Goal: Find specific page/section

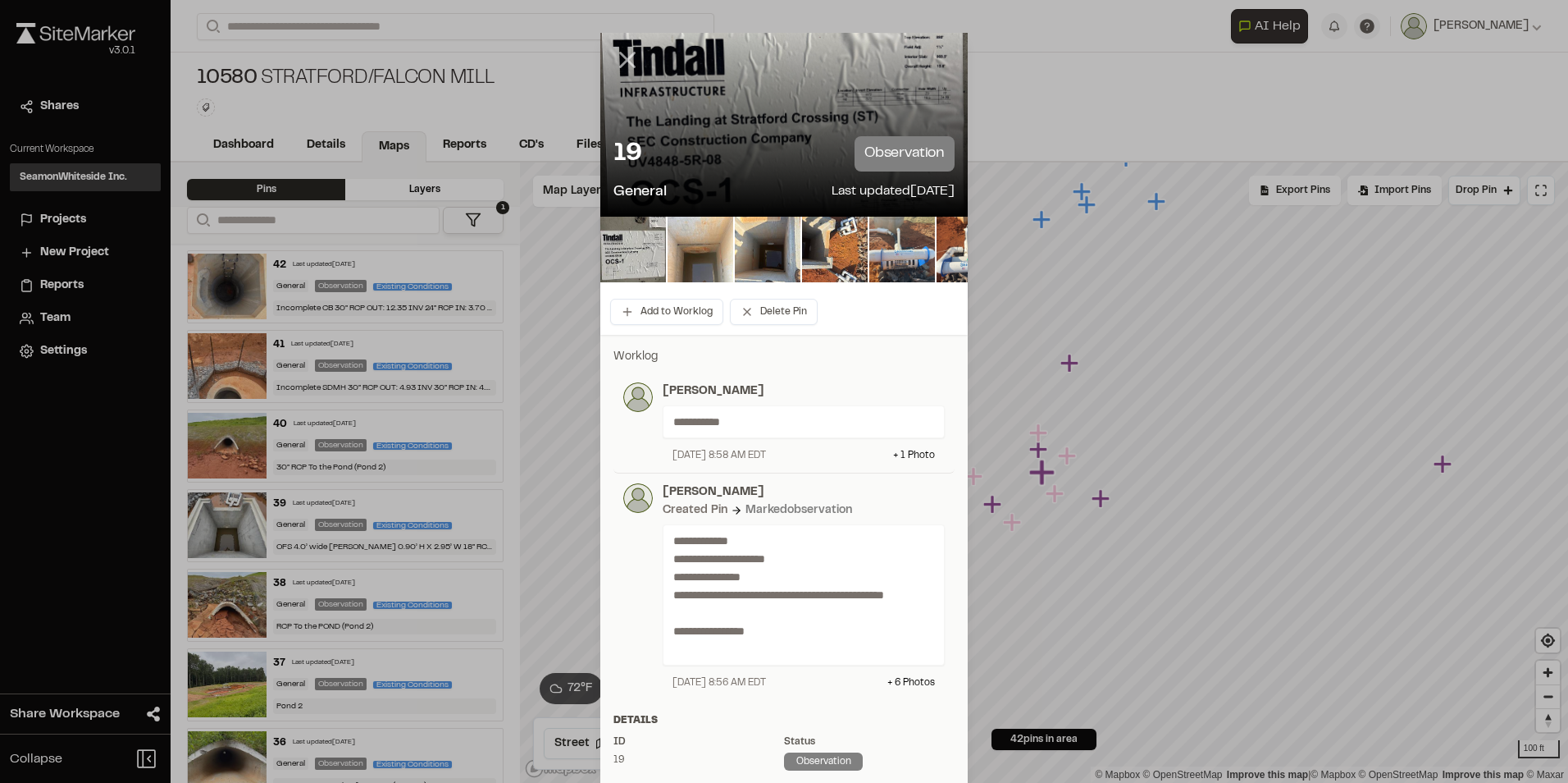
click at [619, 54] on icon at bounding box center [627, 60] width 28 height 28
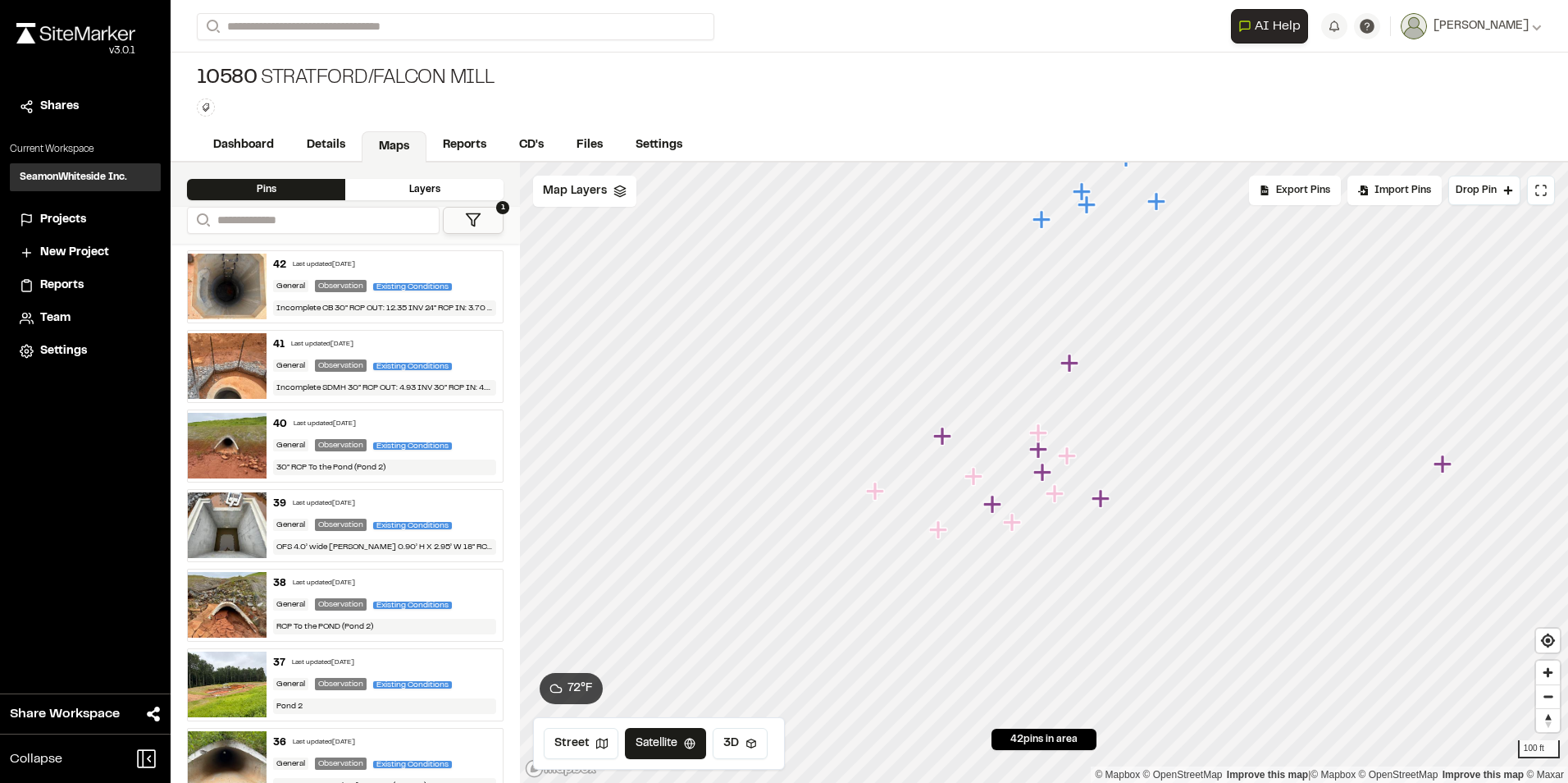
click at [1049, 474] on icon "Map marker" at bounding box center [1042, 471] width 18 height 18
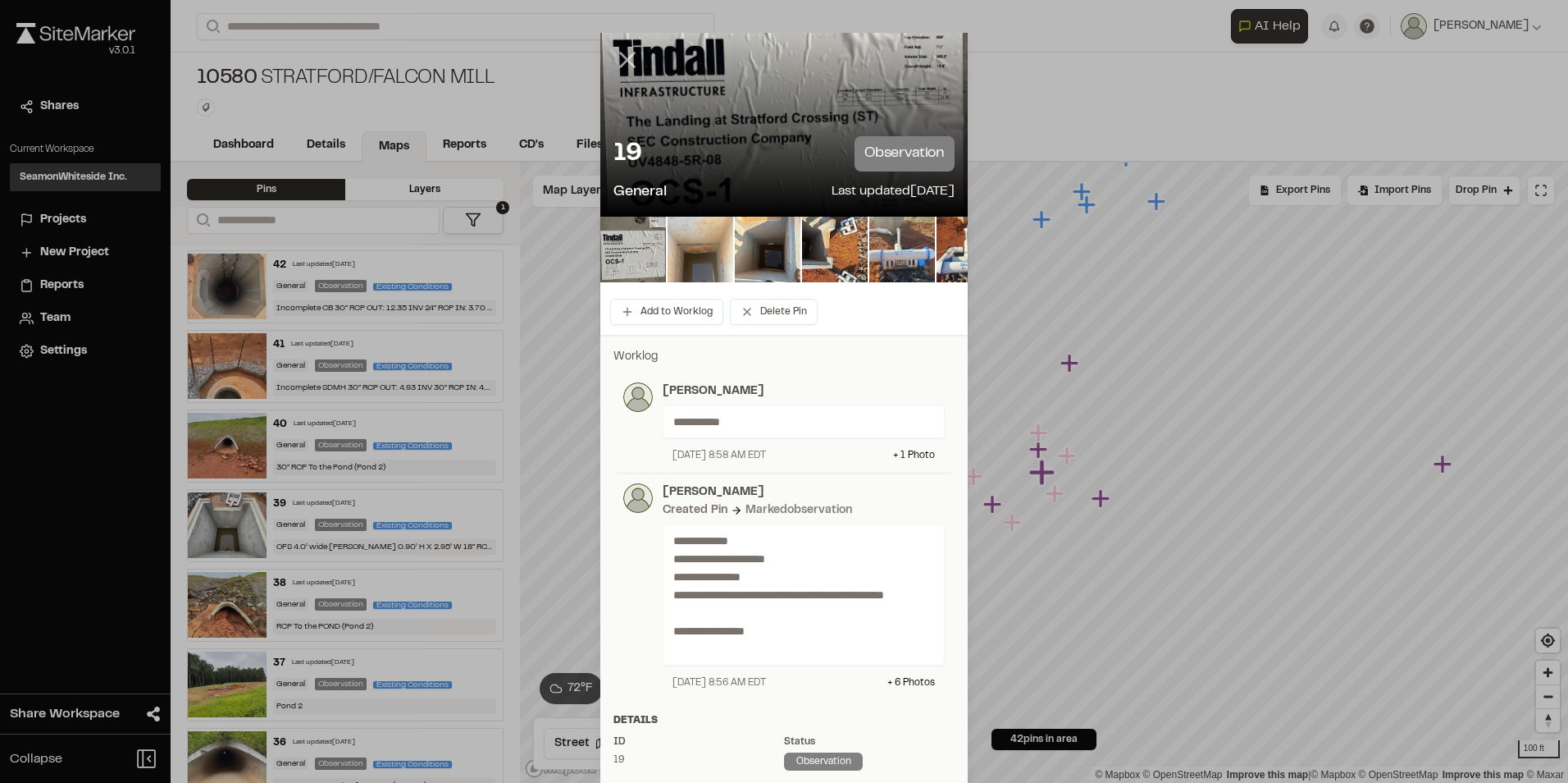
click at [624, 58] on line at bounding box center [627, 60] width 14 height 14
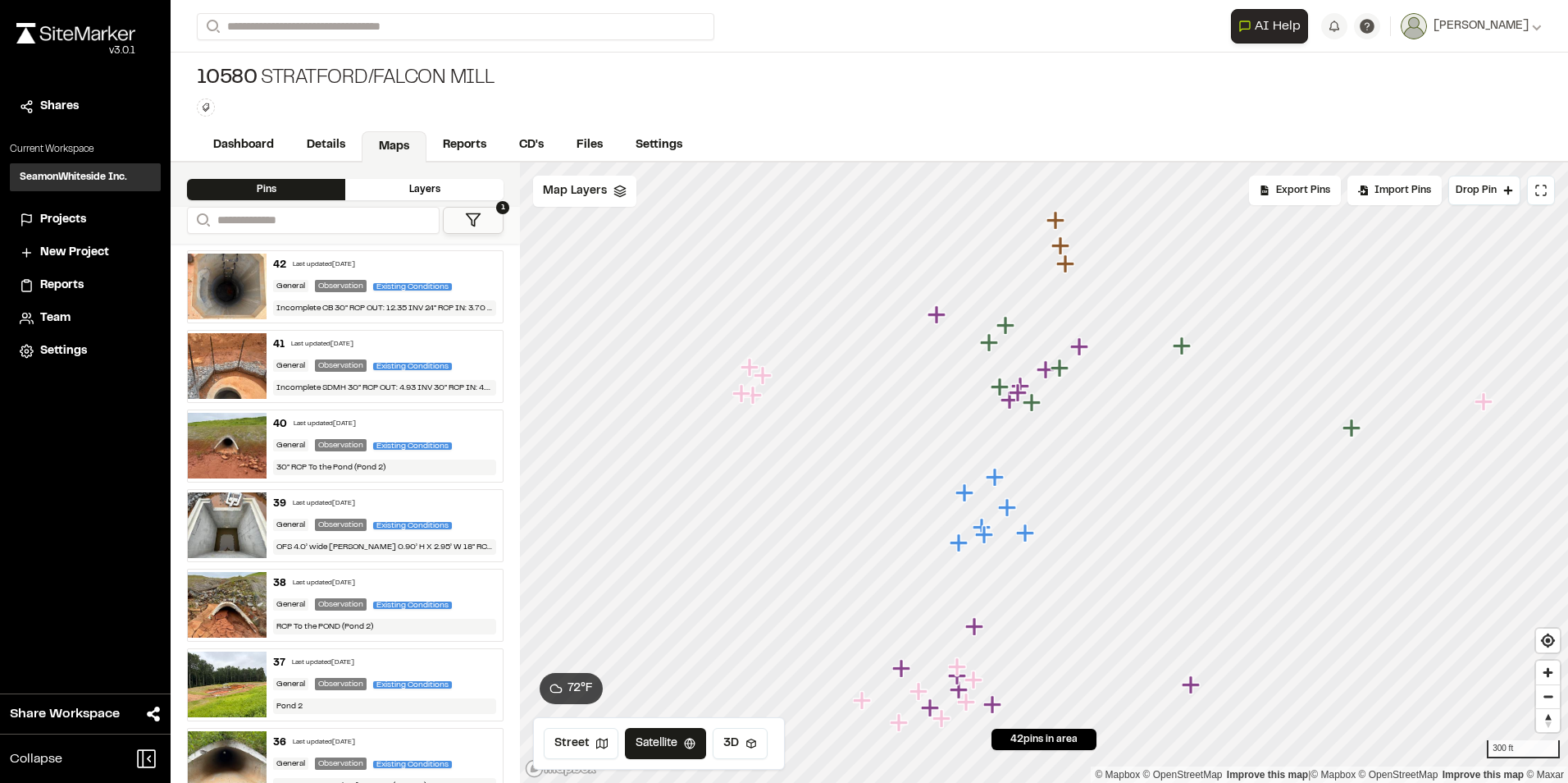
click at [1003, 510] on icon "Map marker" at bounding box center [1007, 506] width 18 height 18
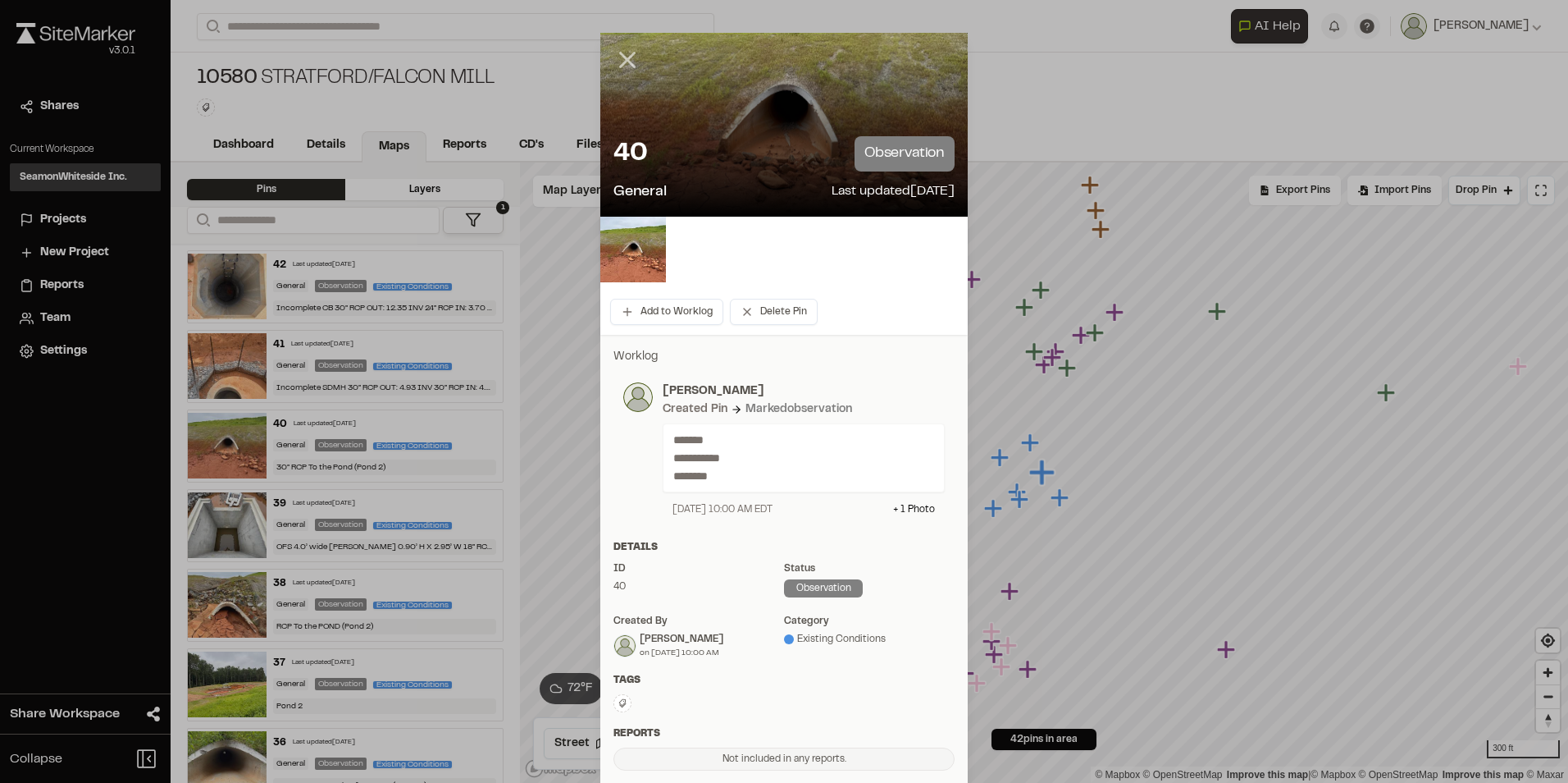
click at [616, 57] on icon at bounding box center [627, 60] width 28 height 28
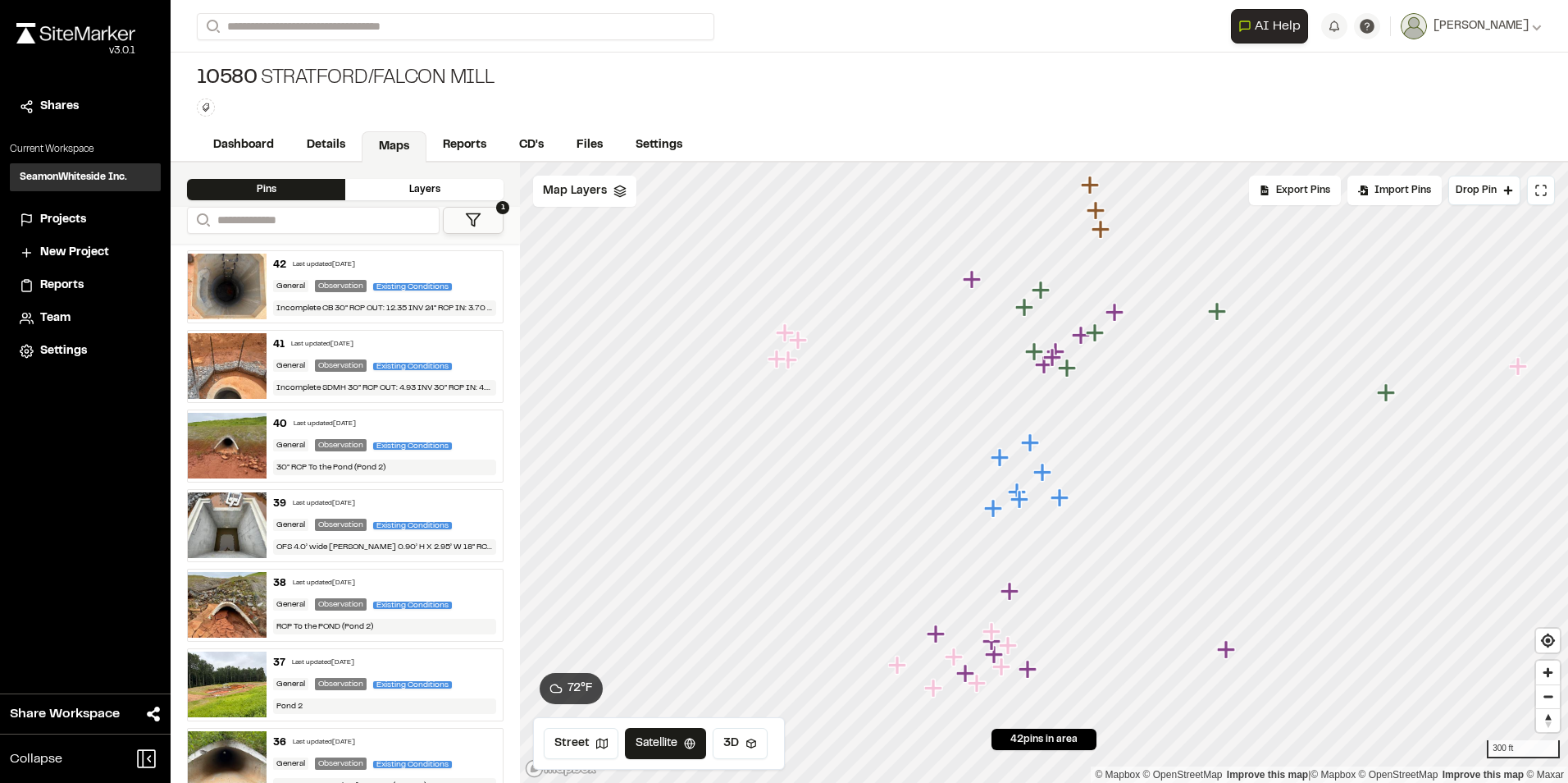
click at [1018, 489] on icon "Map marker" at bounding box center [1021, 500] width 21 height 21
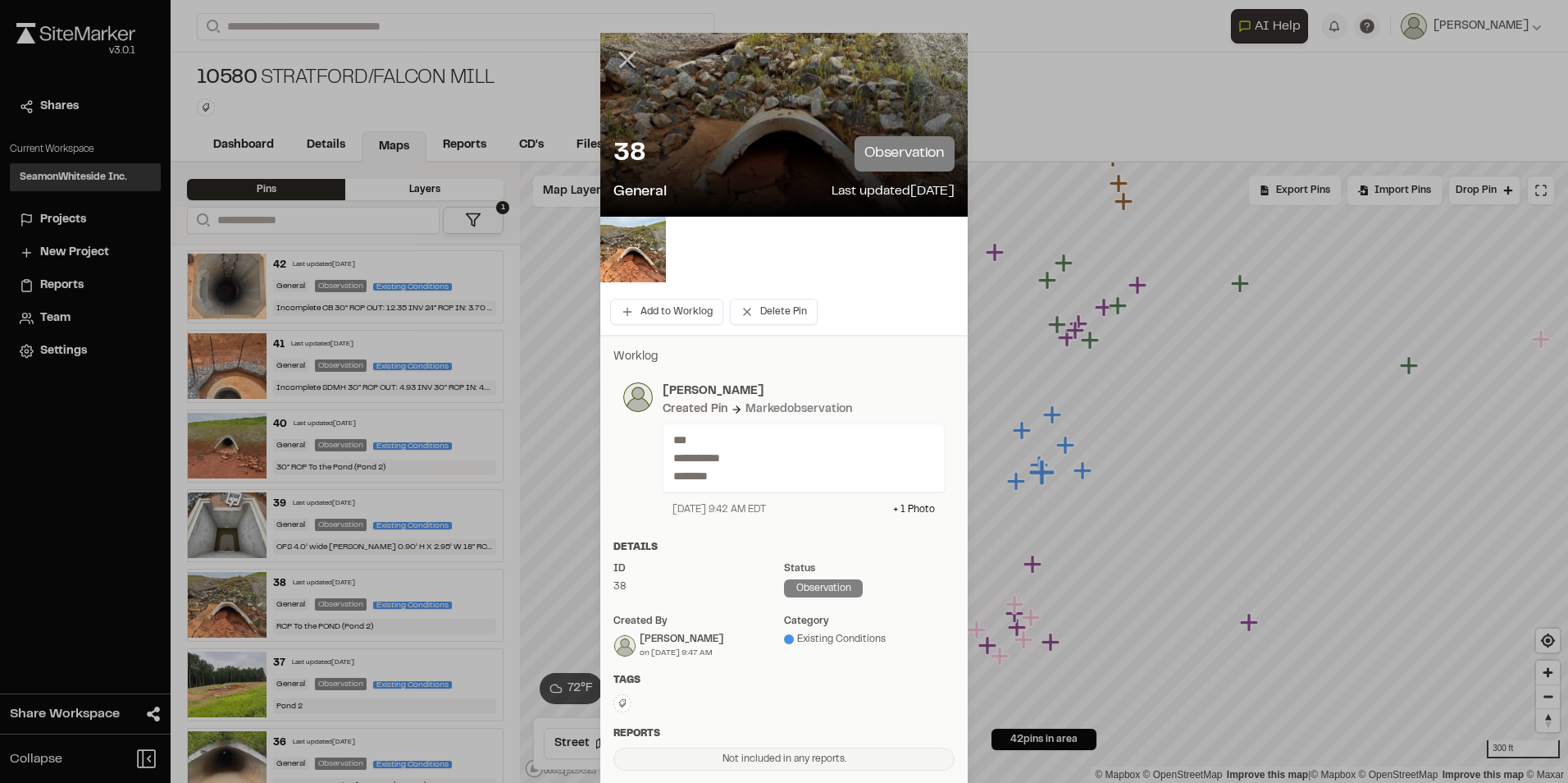
click at [621, 61] on line at bounding box center [627, 60] width 14 height 14
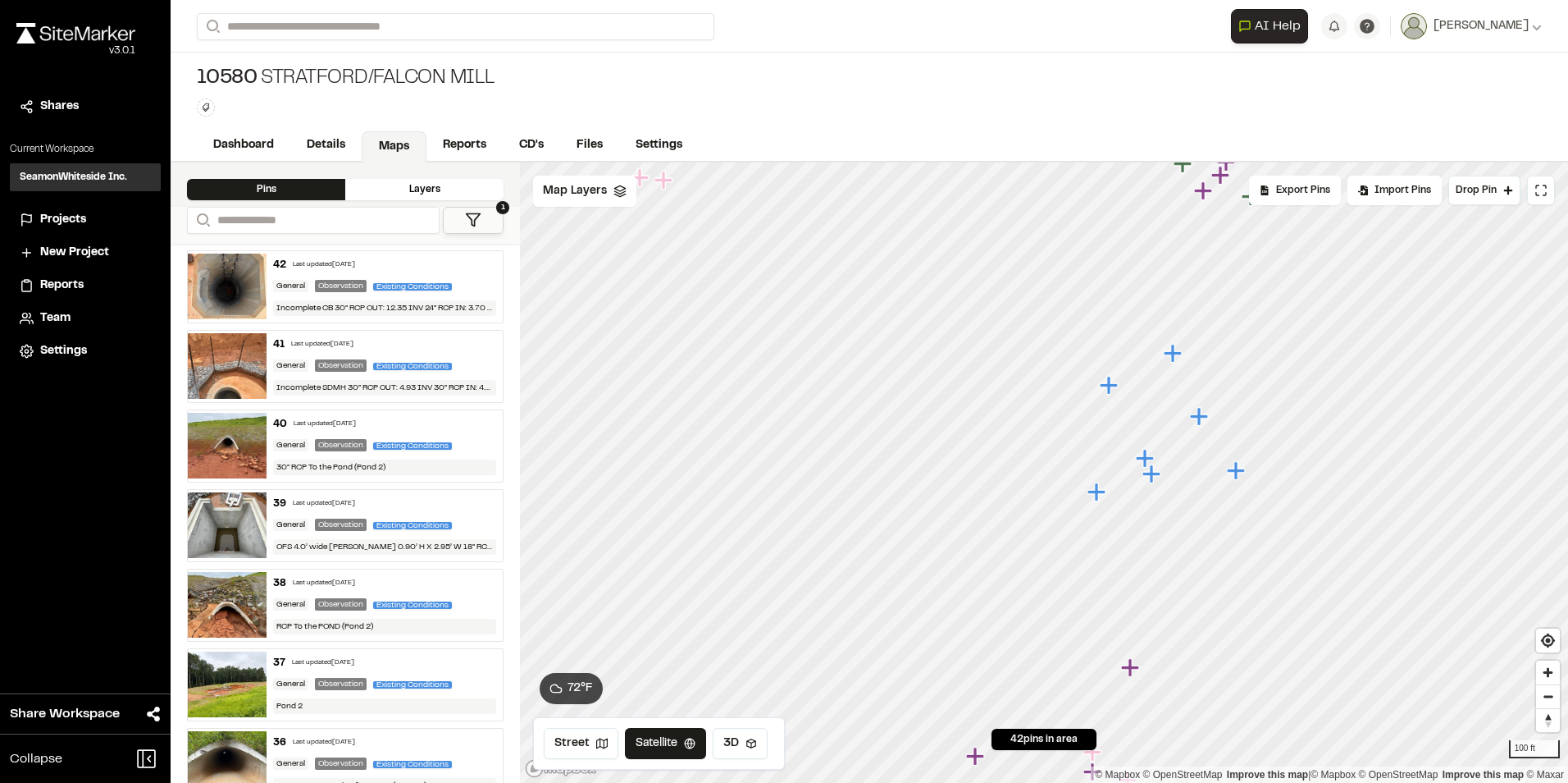
click at [1153, 476] on icon "Map marker" at bounding box center [1151, 473] width 18 height 18
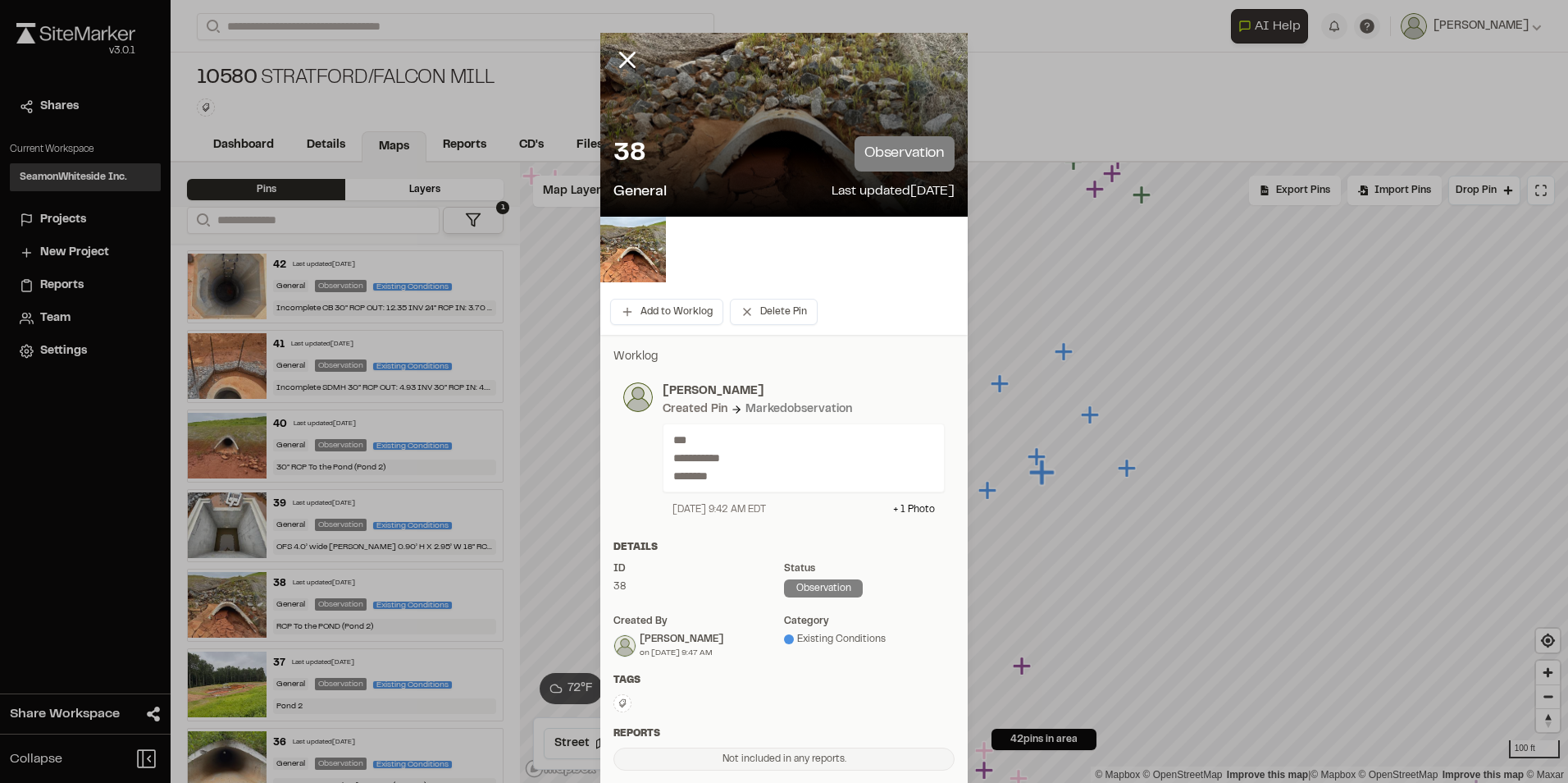
click at [618, 61] on icon at bounding box center [627, 60] width 28 height 28
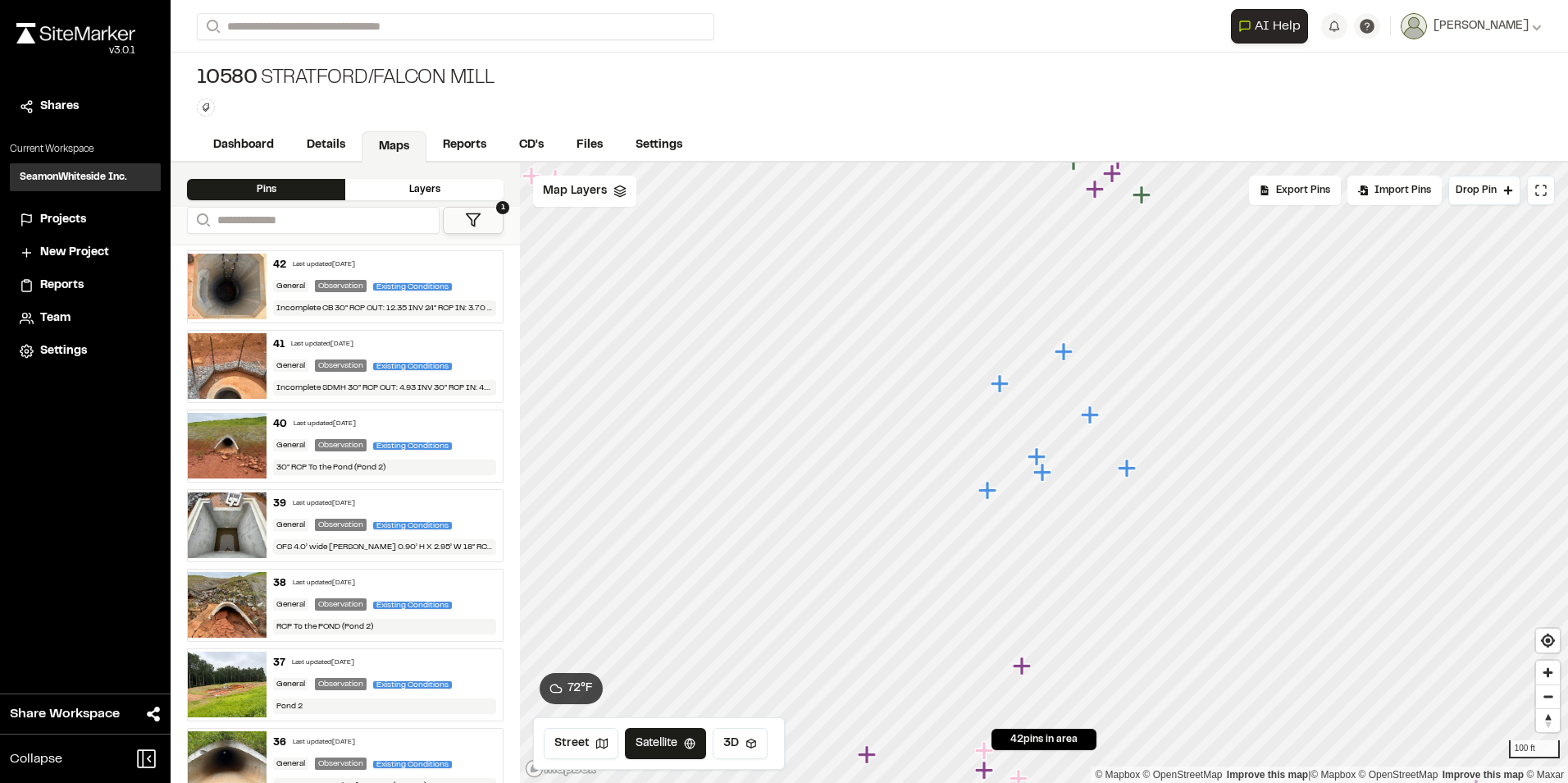
click at [1129, 472] on icon "Map marker" at bounding box center [1127, 467] width 18 height 18
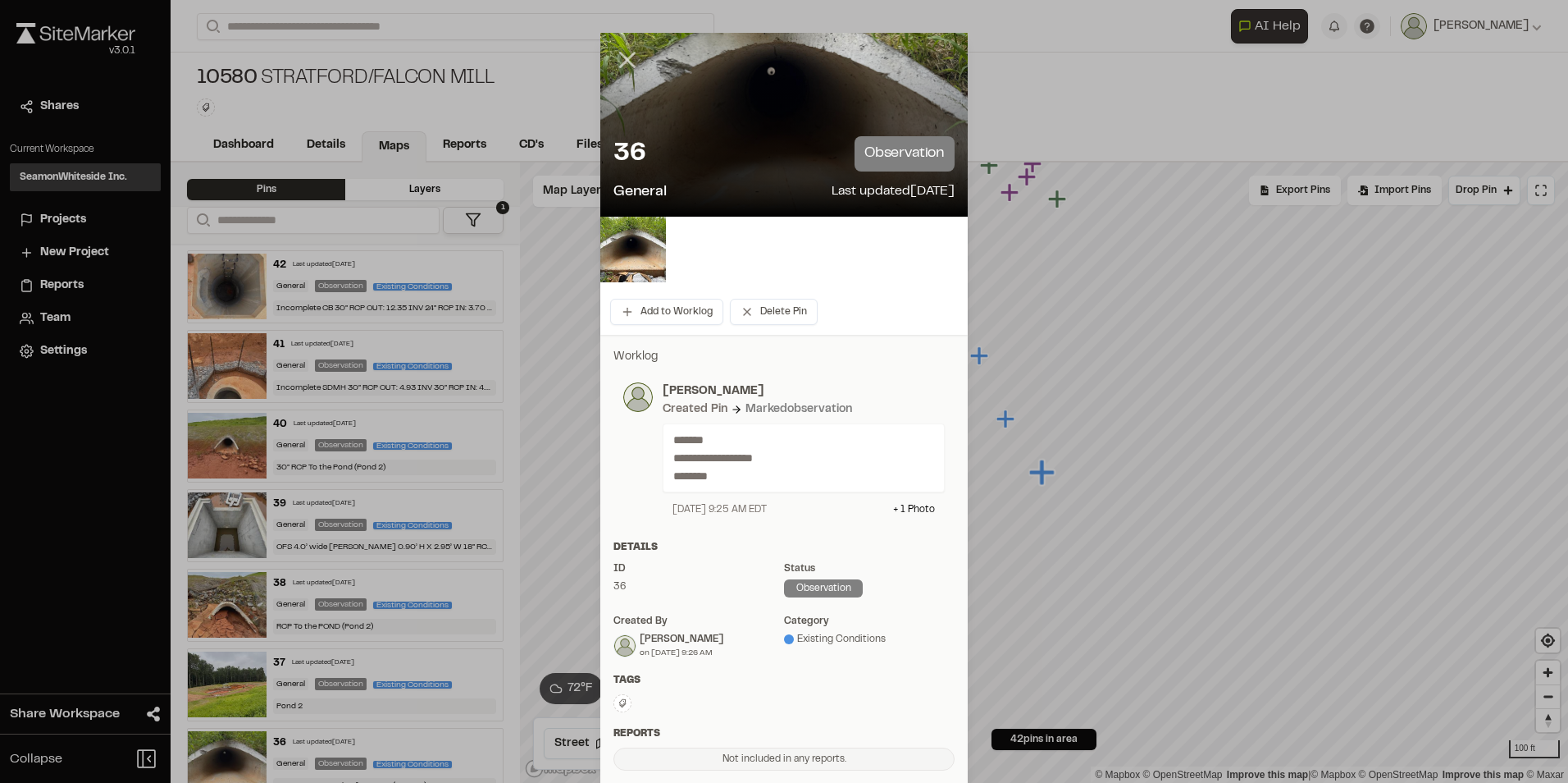
click at [617, 58] on icon at bounding box center [627, 60] width 28 height 28
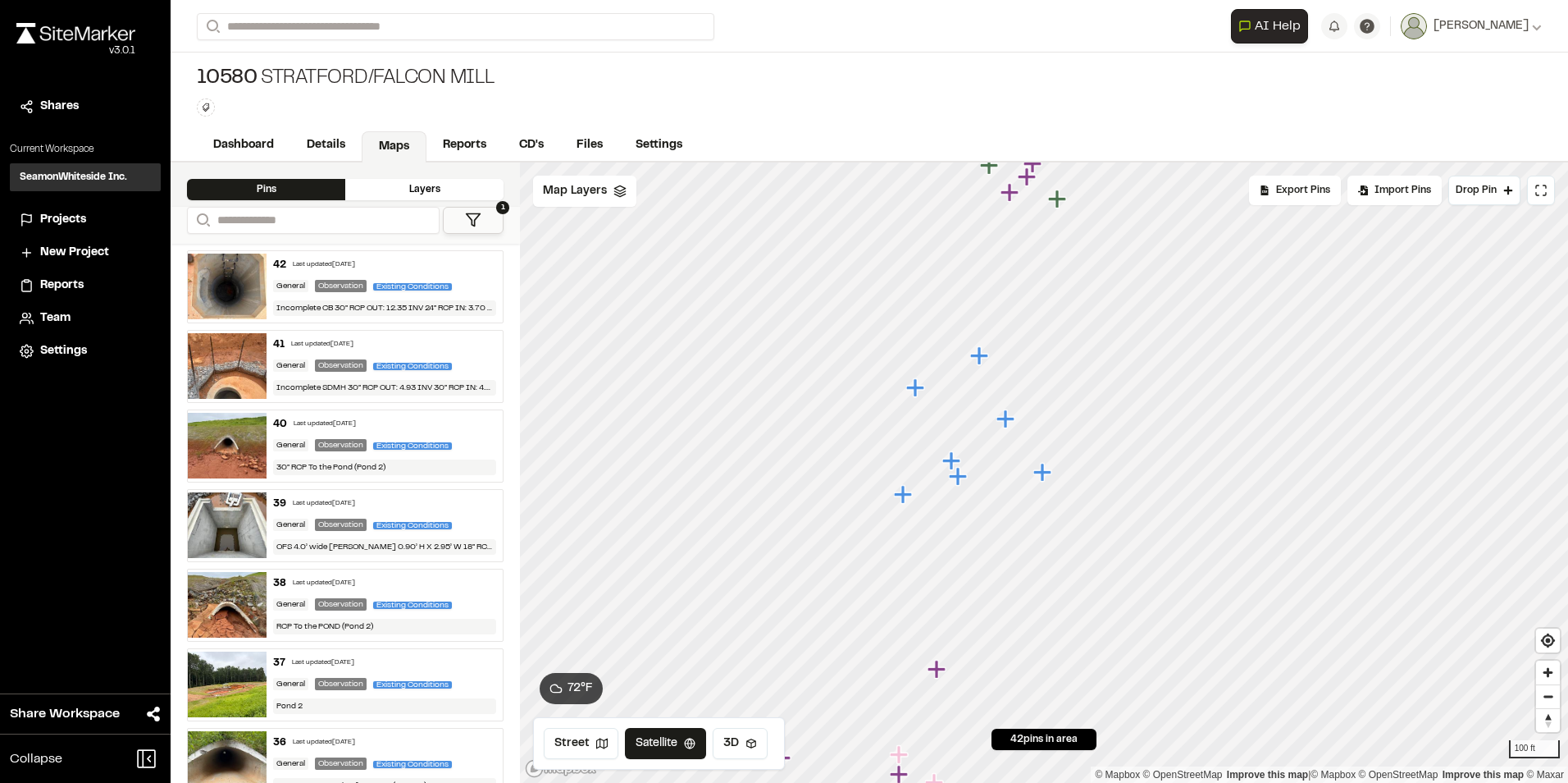
click at [918, 391] on icon "Map marker" at bounding box center [915, 387] width 18 height 18
click at [918, 392] on icon "Map marker" at bounding box center [915, 389] width 18 height 18
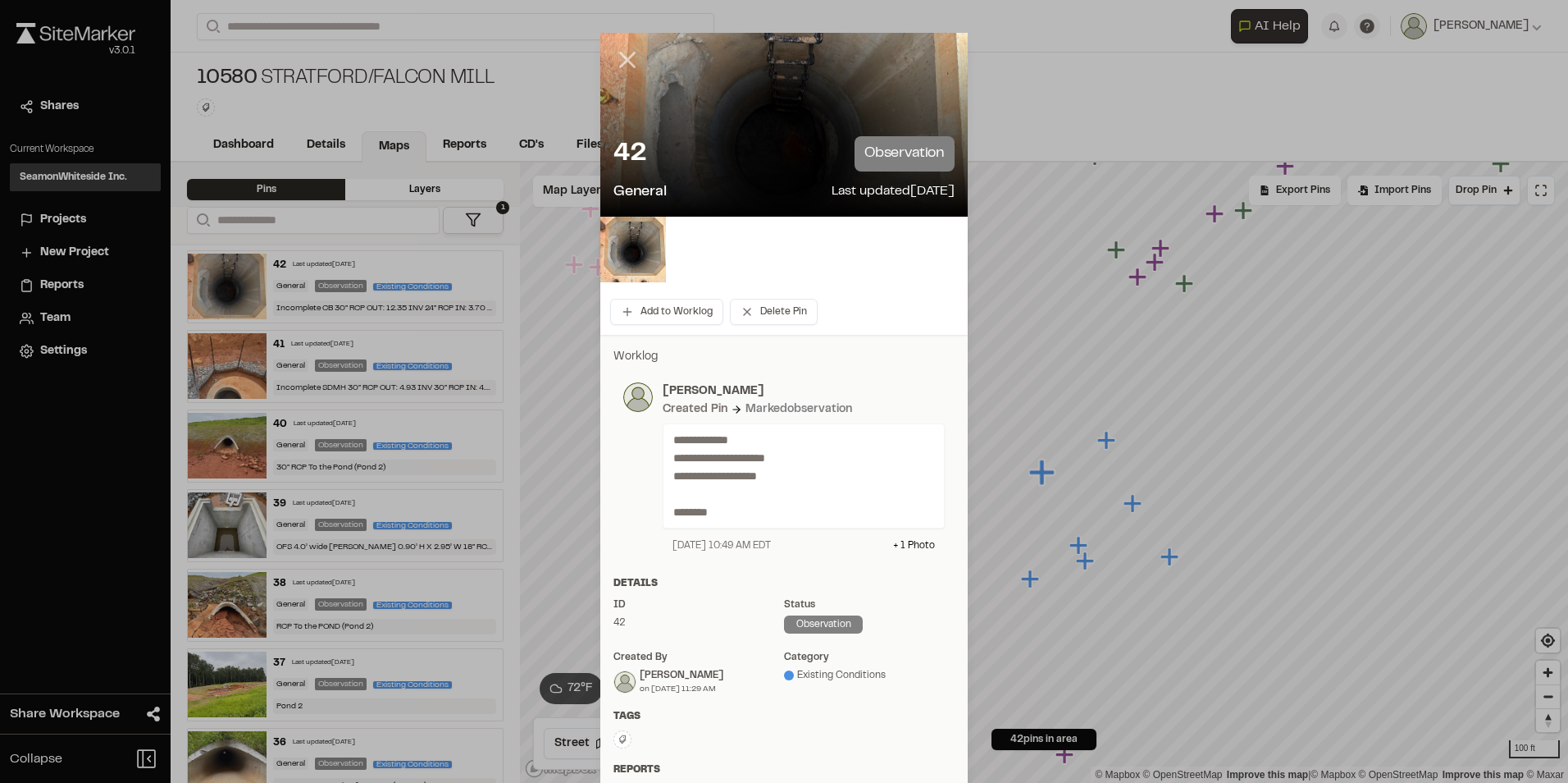
click at [621, 60] on line at bounding box center [627, 60] width 14 height 14
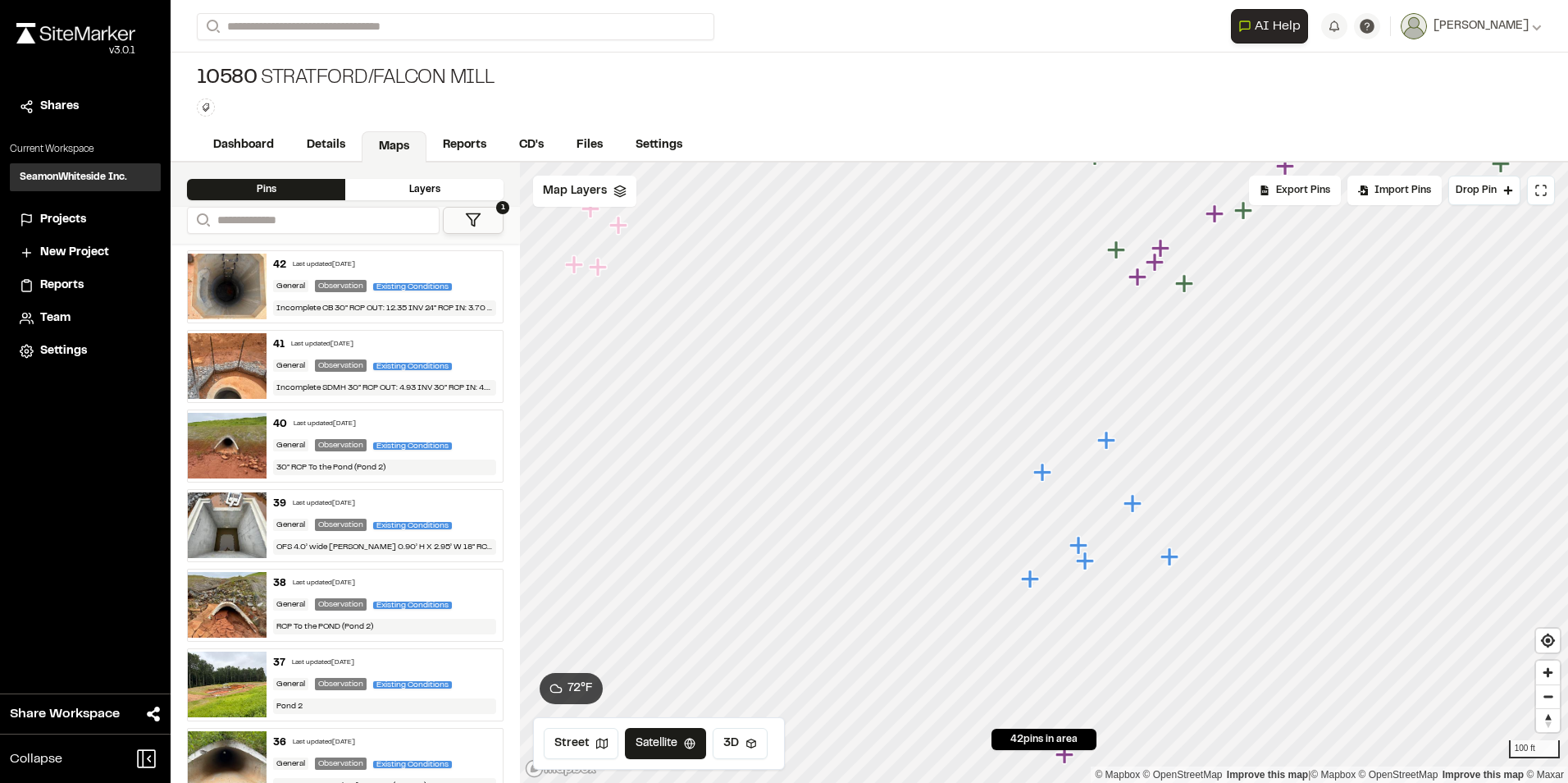
click at [1035, 578] on icon "Map marker" at bounding box center [1029, 578] width 18 height 18
click at [1097, 456] on icon "Map marker" at bounding box center [1097, 453] width 18 height 18
click at [1038, 454] on icon "Map marker" at bounding box center [1036, 456] width 18 height 18
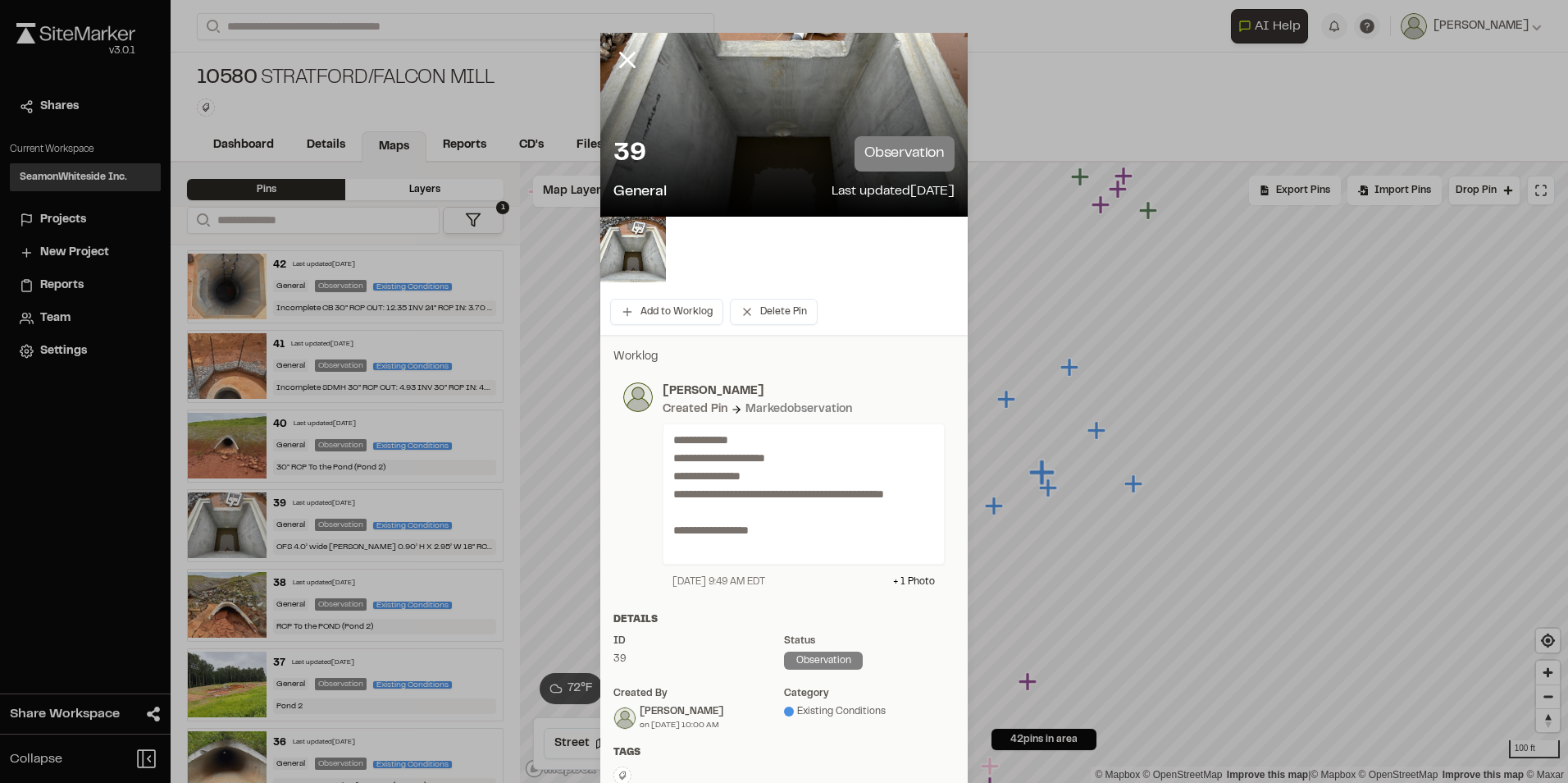
drag, startPoint x: 629, startPoint y: 56, endPoint x: 740, endPoint y: 100, distance: 119.4
click at [628, 56] on icon at bounding box center [627, 60] width 28 height 28
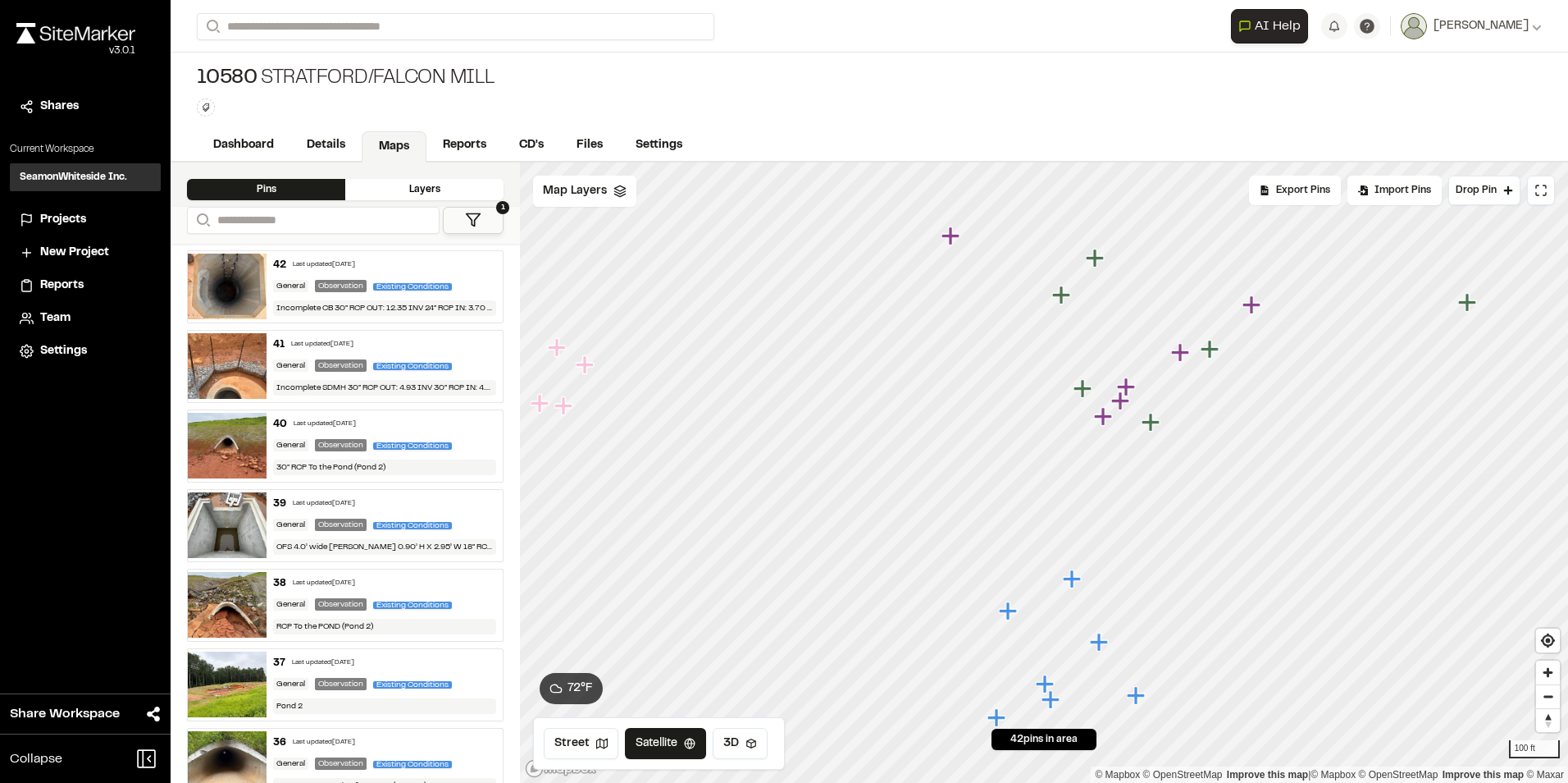
click at [1185, 356] on icon "Map marker" at bounding box center [1181, 353] width 21 height 21
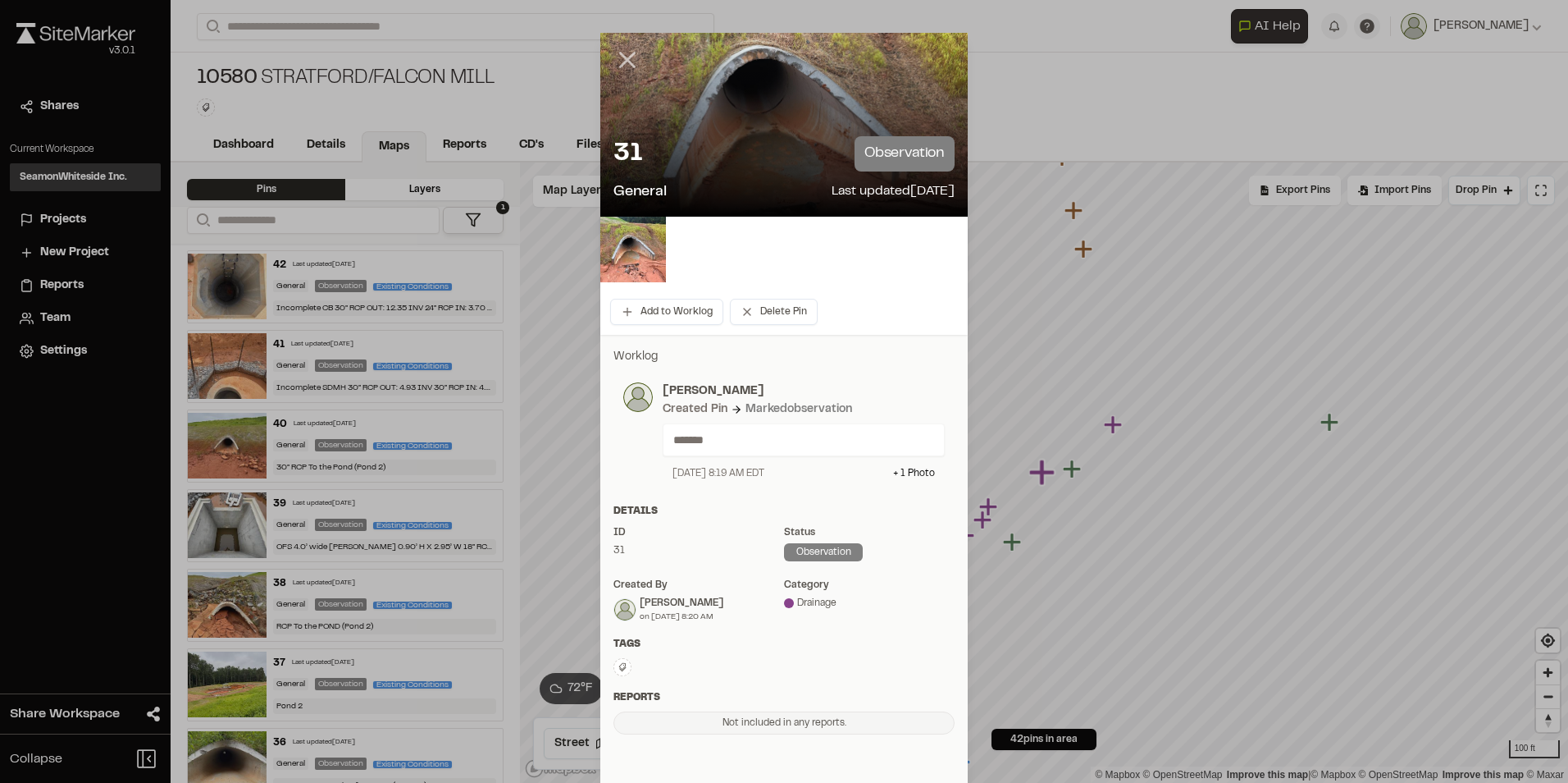
click at [627, 59] on icon at bounding box center [627, 60] width 28 height 28
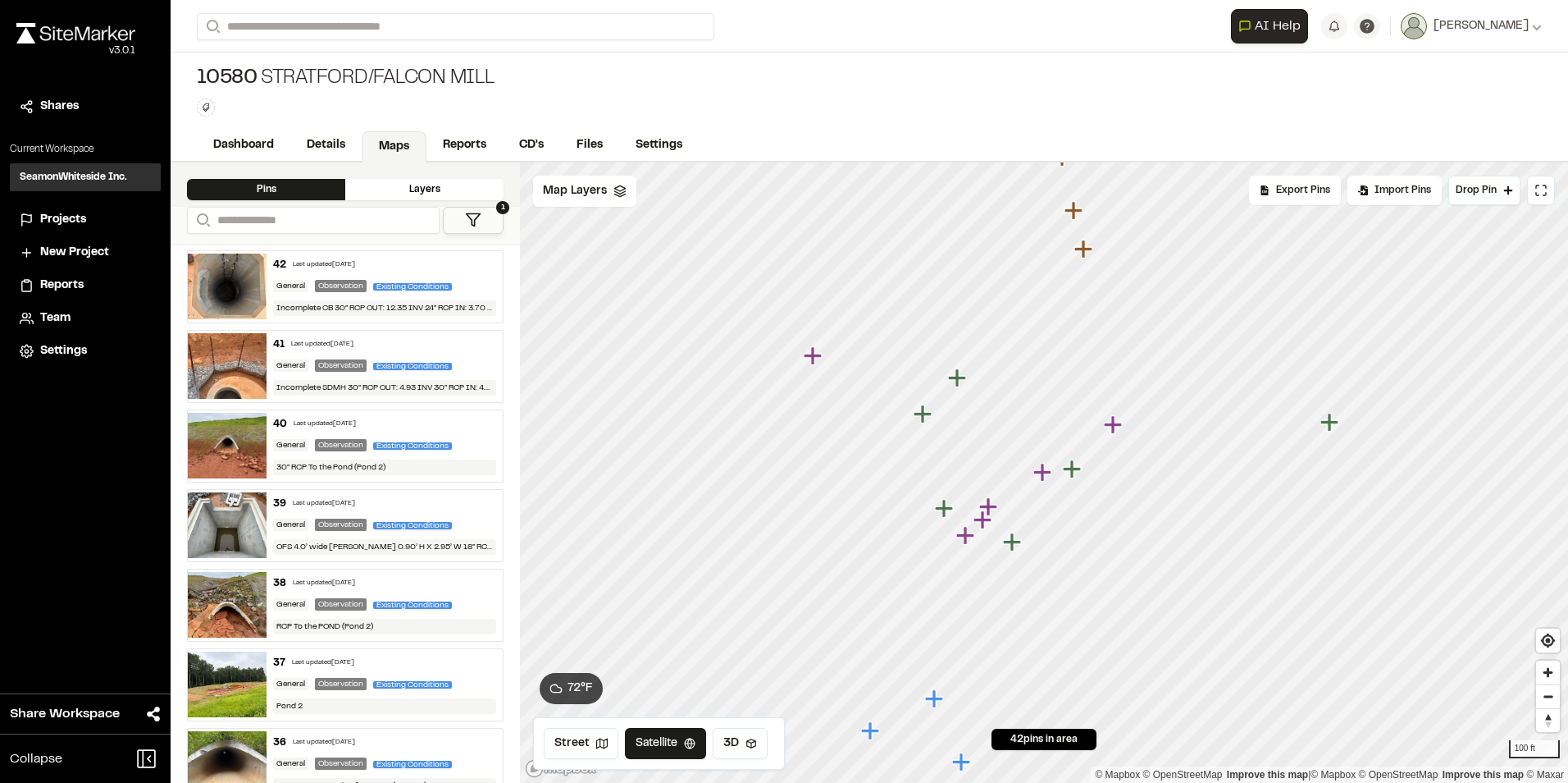
click at [1076, 472] on icon "Map marker" at bounding box center [1073, 469] width 21 height 21
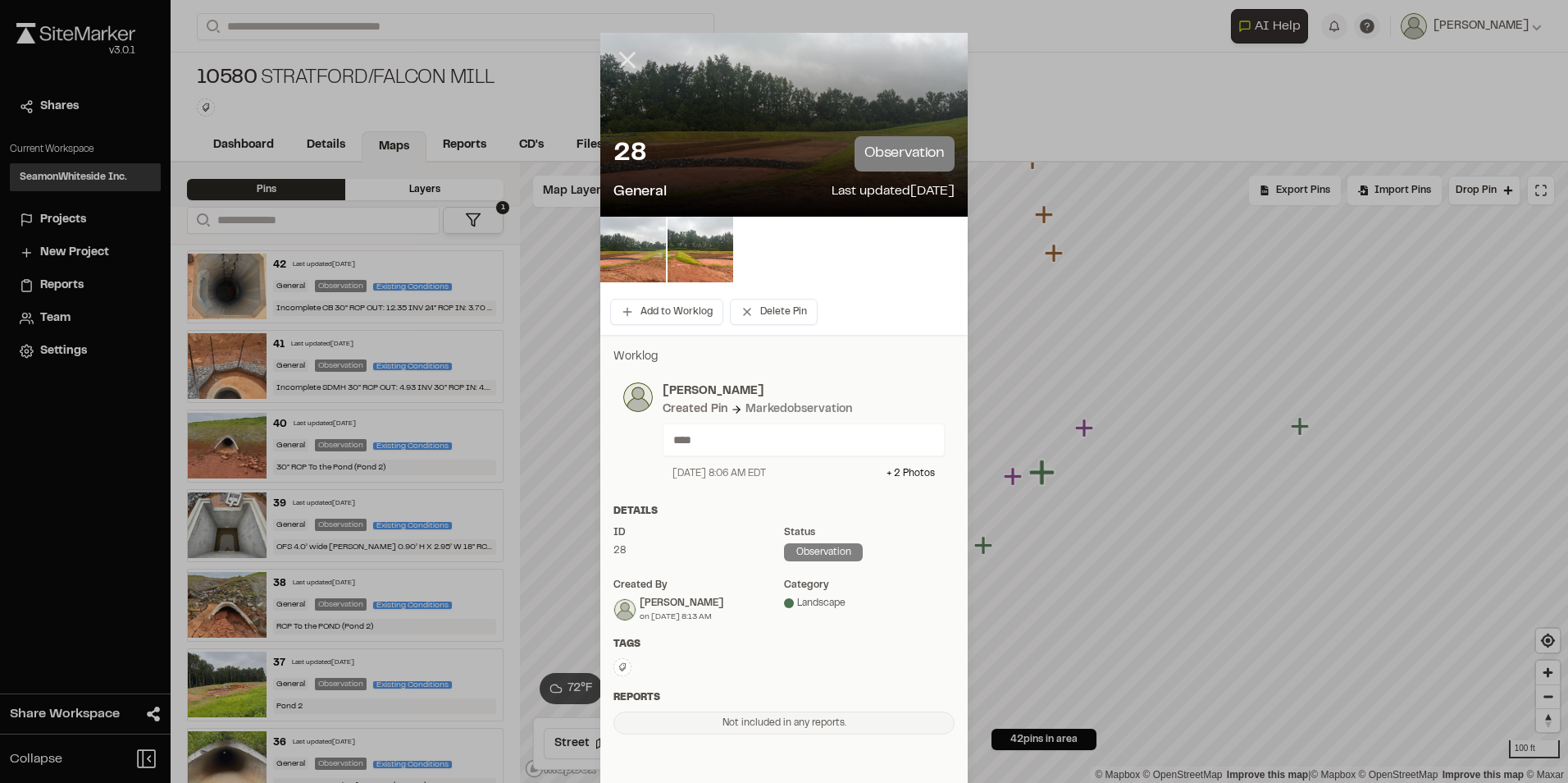
click at [631, 55] on icon at bounding box center [627, 60] width 28 height 28
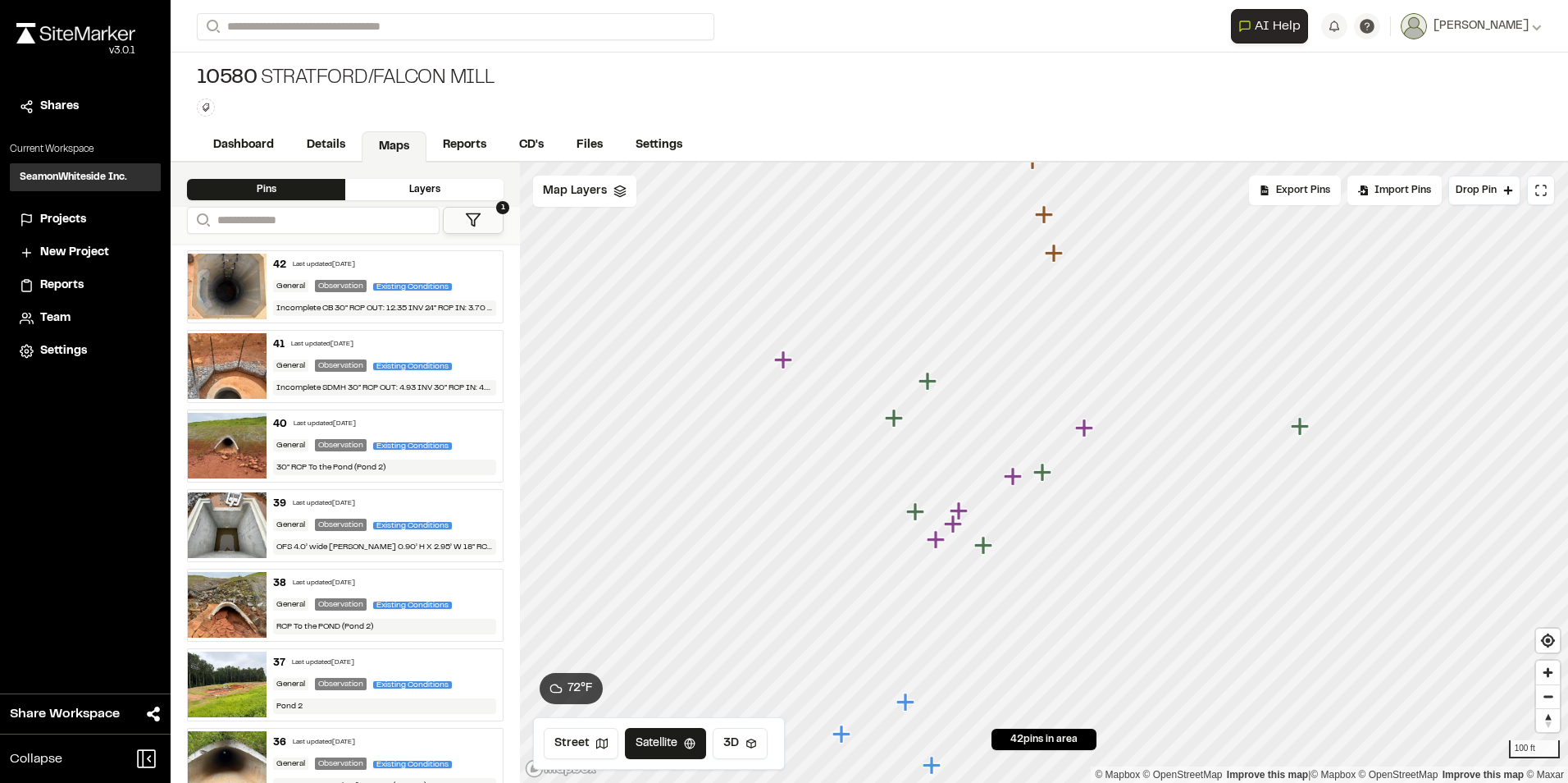
click at [1083, 425] on icon "Map marker" at bounding box center [1084, 427] width 18 height 18
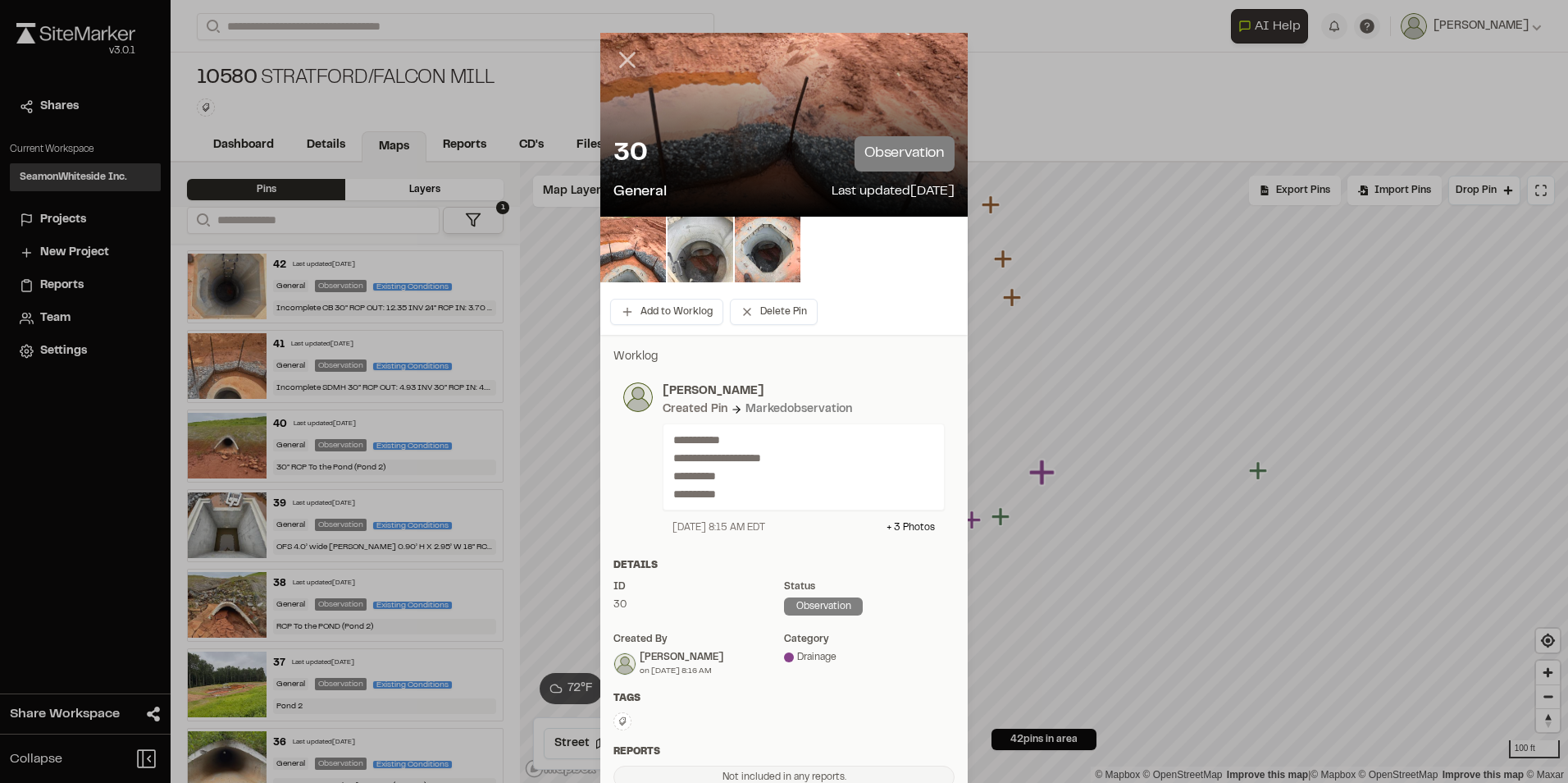
click at [619, 60] on icon at bounding box center [627, 60] width 28 height 28
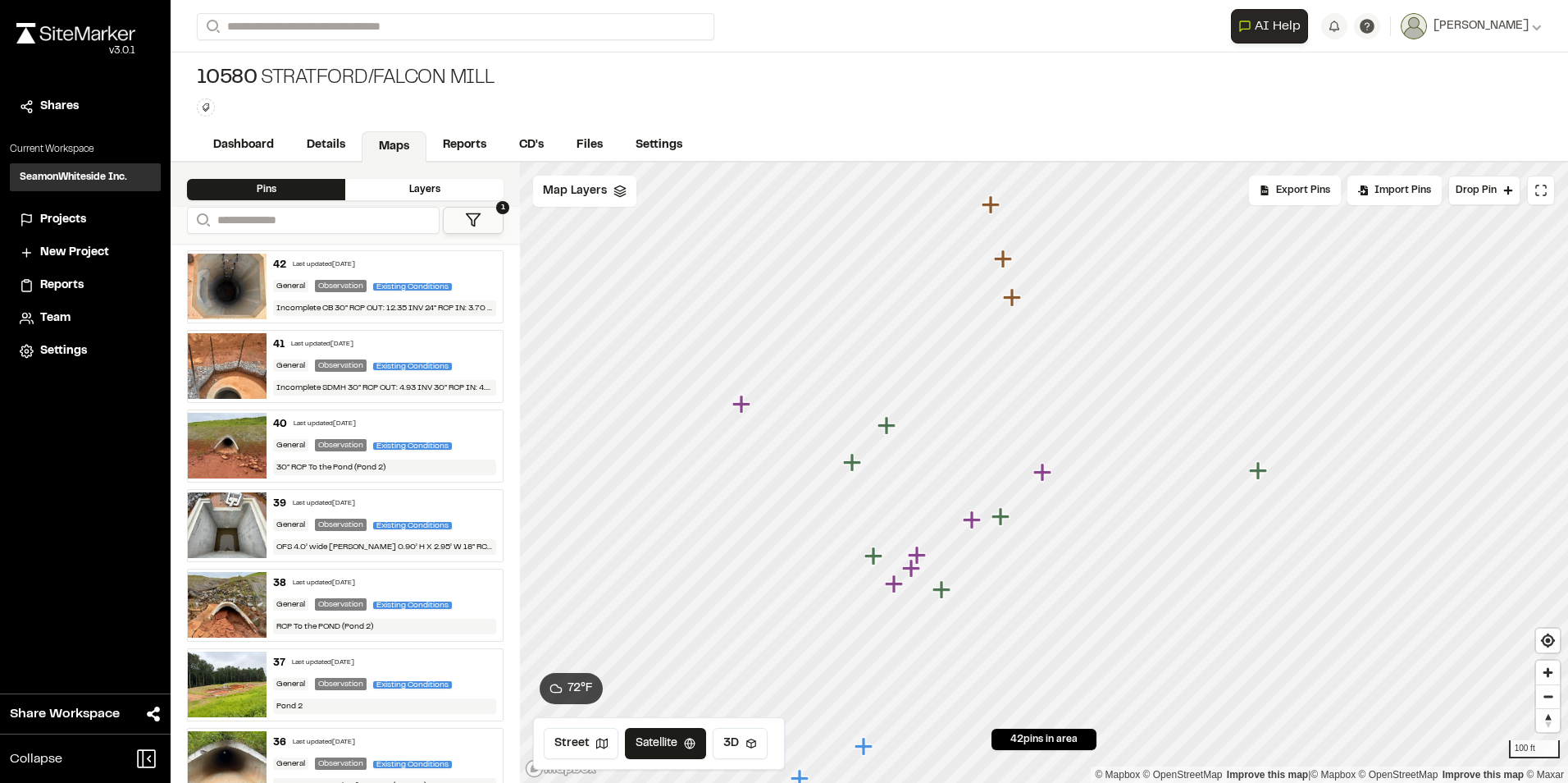
click at [910, 570] on icon "Map marker" at bounding box center [911, 567] width 18 height 18
